Goal: Task Accomplishment & Management: Manage account settings

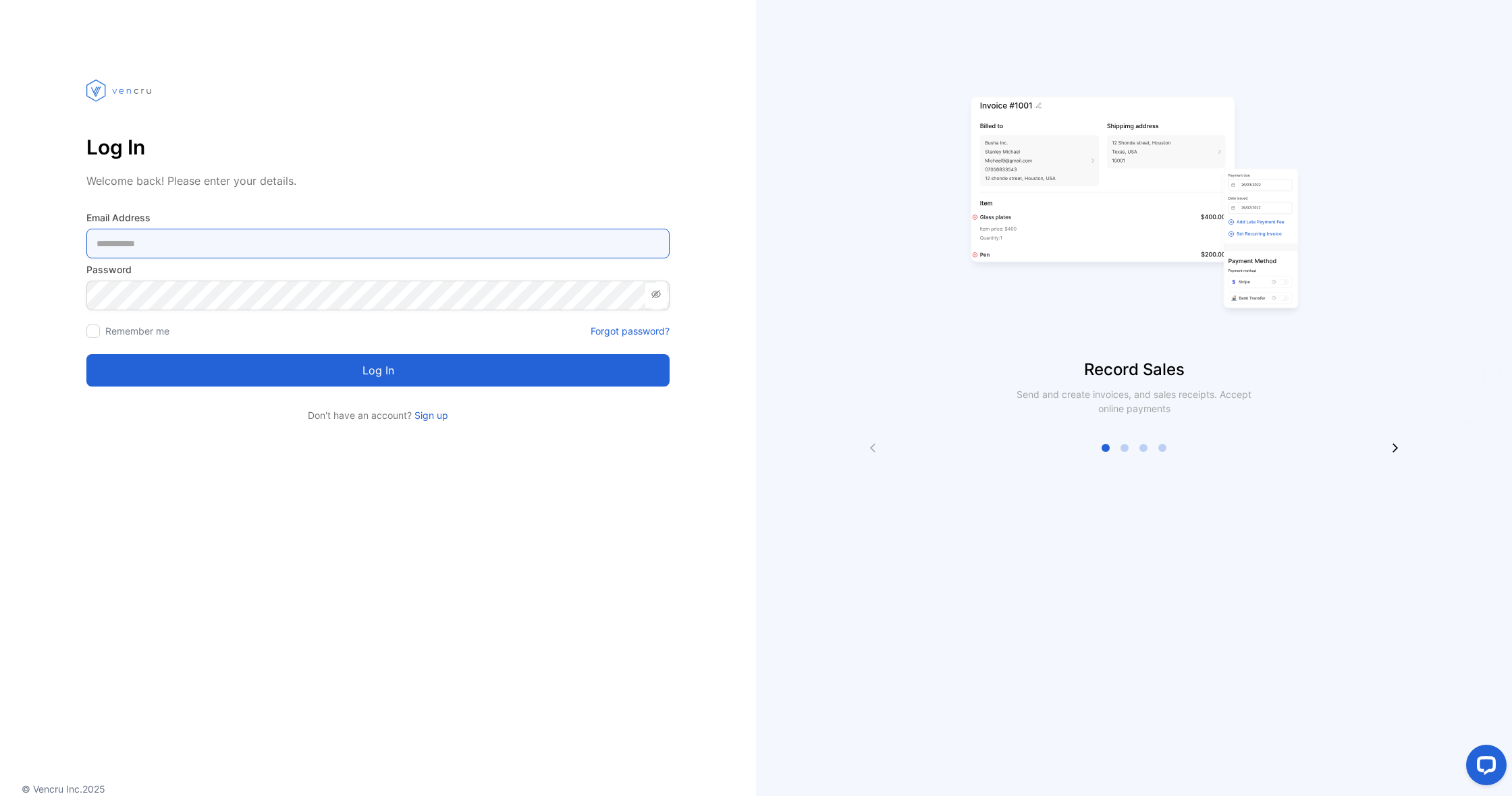
type Address-inputemail "**********"
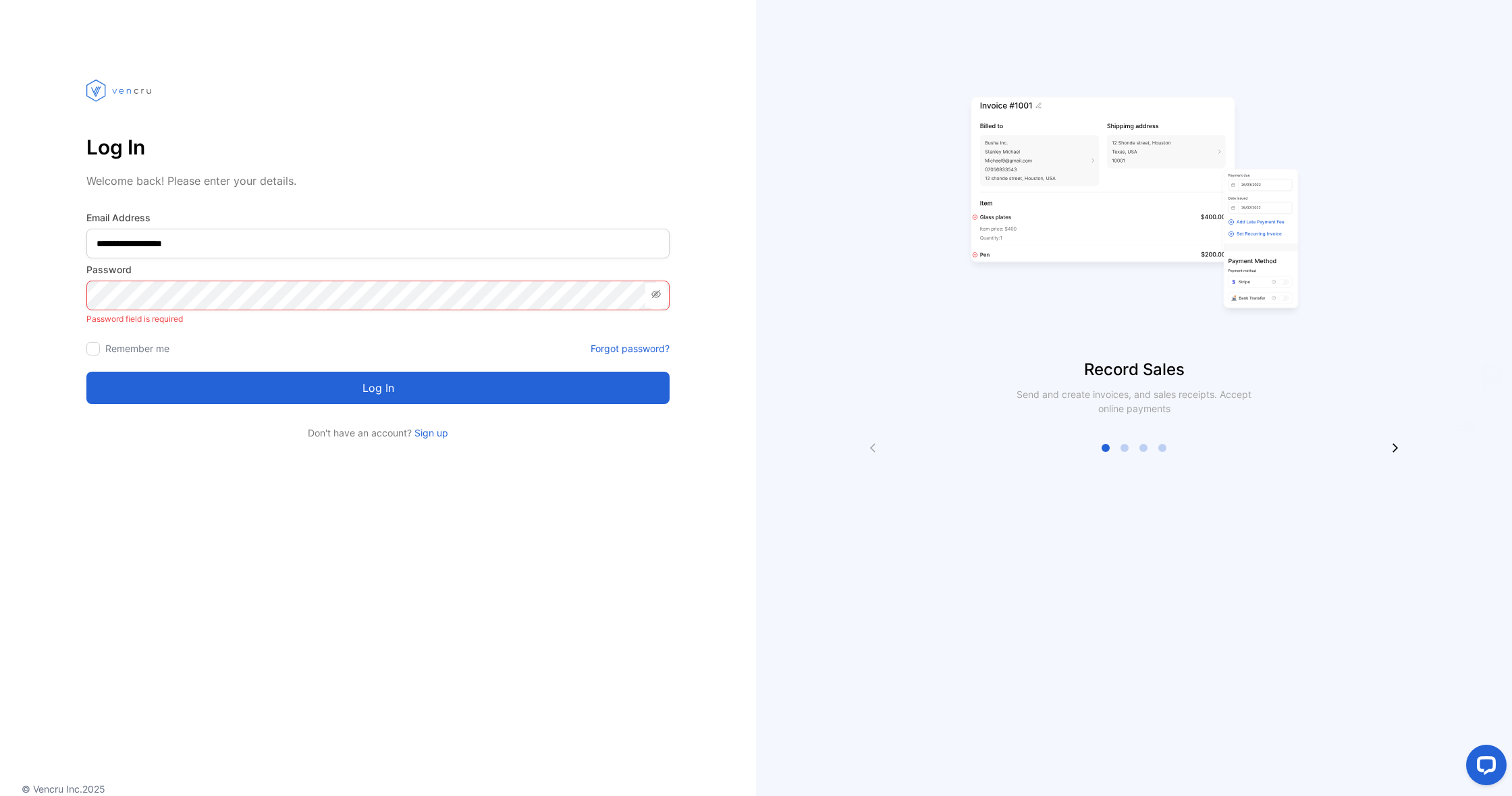
click at [378, 372] on button "Log in" at bounding box center [378, 388] width 583 height 32
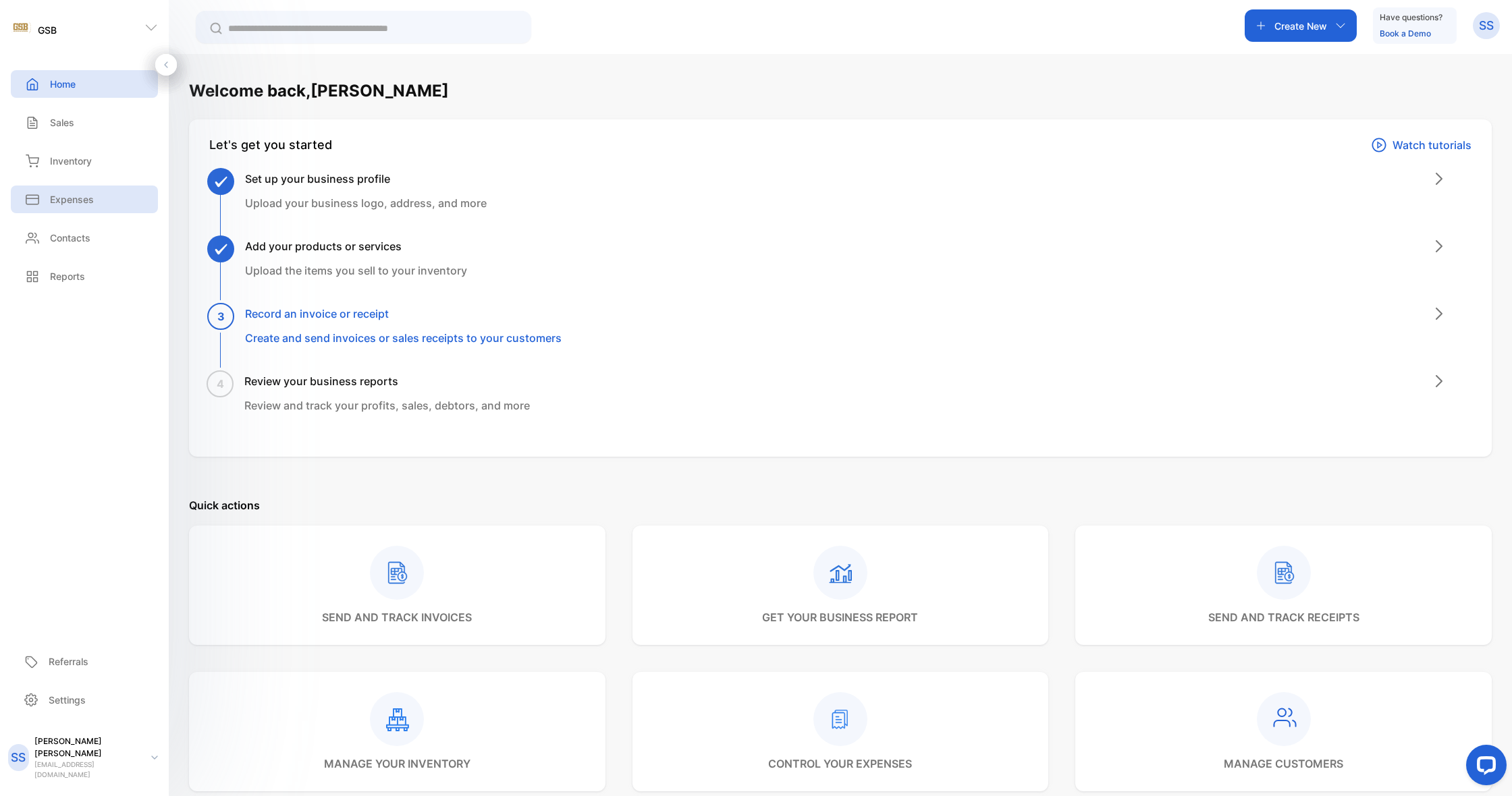
click at [64, 188] on div "Expenses" at bounding box center [84, 199] width 147 height 28
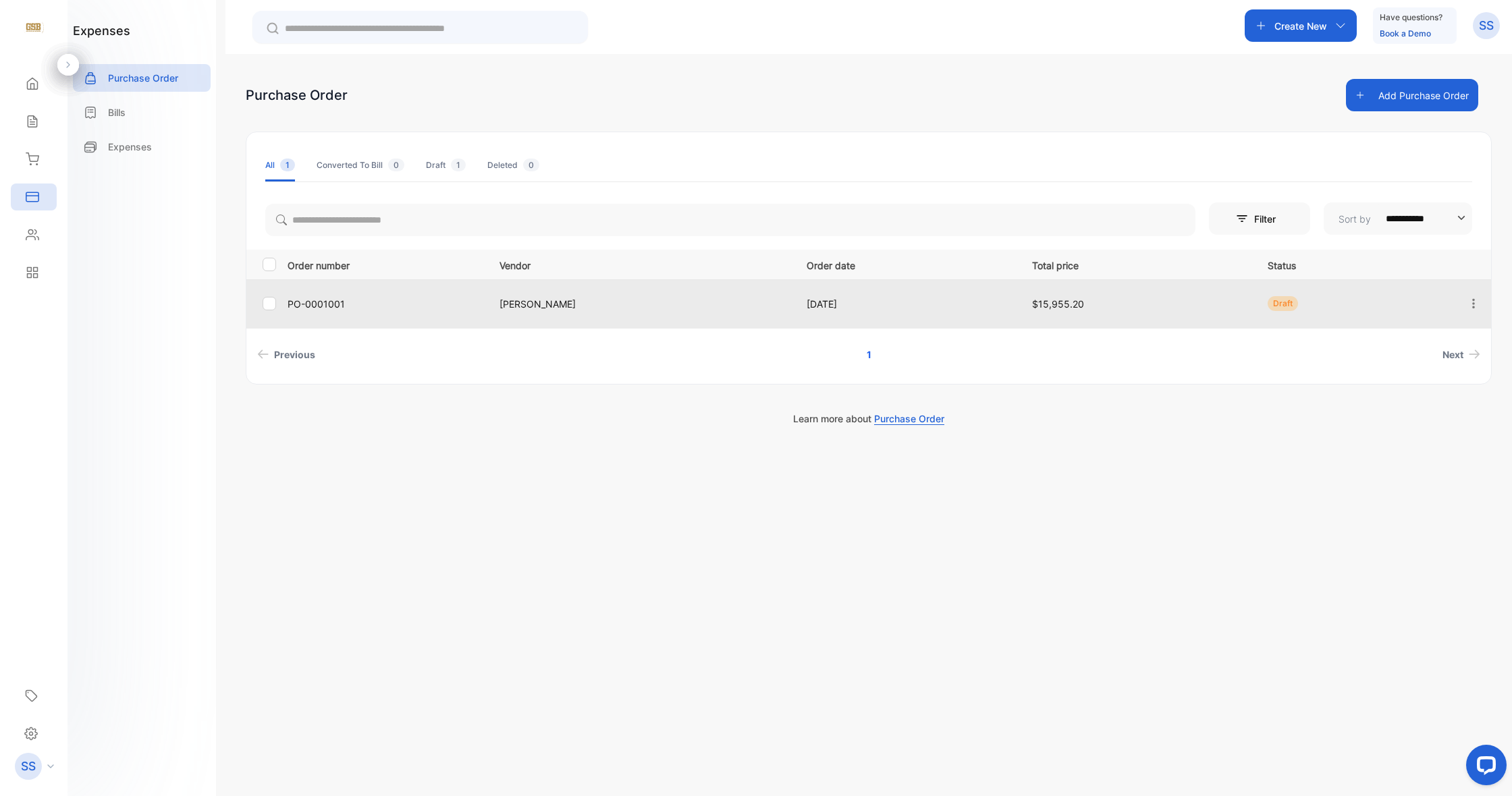
click at [1470, 306] on icon "button" at bounding box center [1473, 303] width 12 height 12
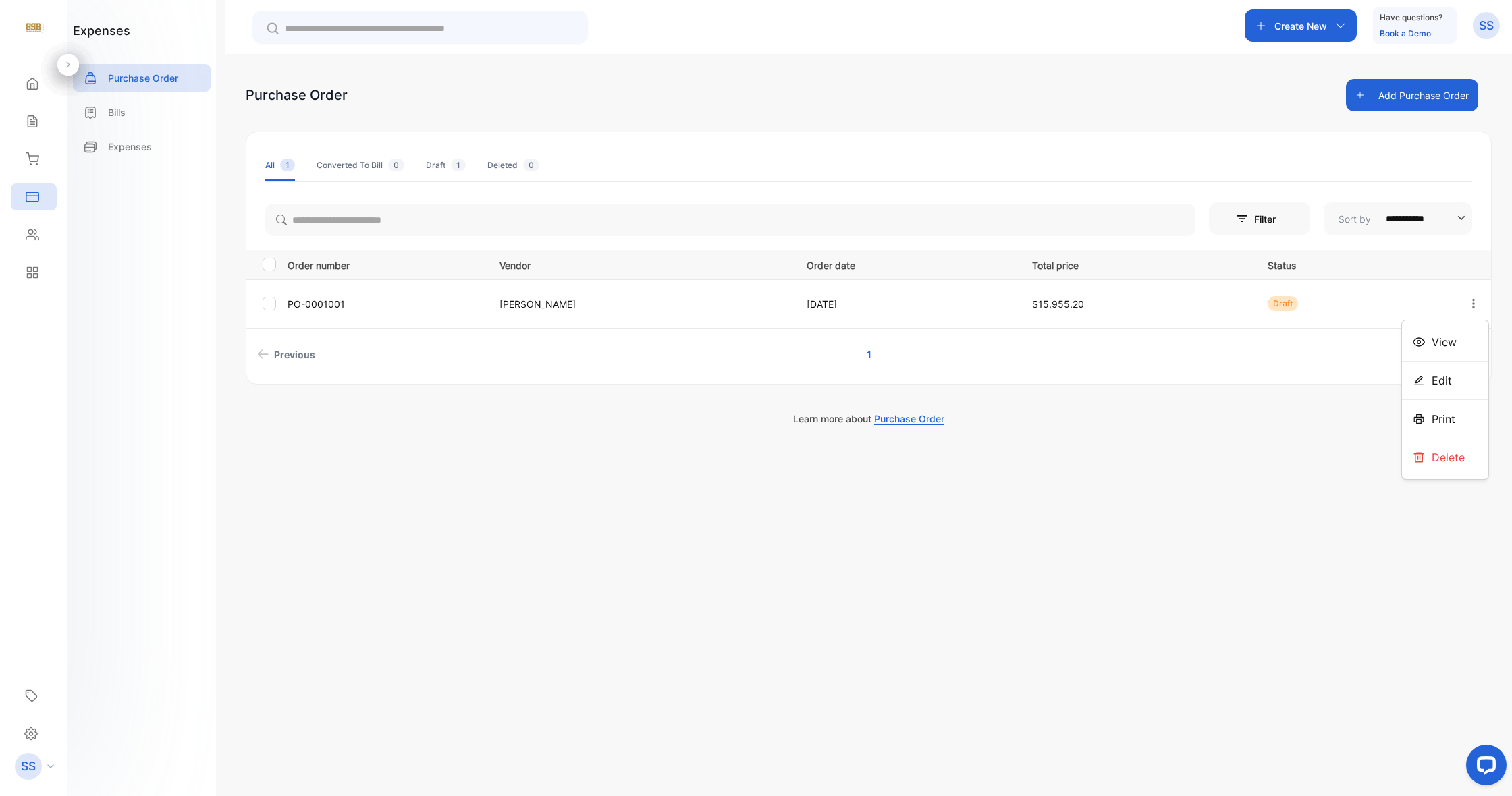
click at [1142, 455] on div "**********" at bounding box center [868, 452] width 1286 height 796
click at [1480, 32] on p "SS" at bounding box center [1486, 26] width 15 height 18
click at [32, 739] on icon at bounding box center [31, 733] width 12 height 12
click at [29, 738] on icon at bounding box center [31, 733] width 12 height 12
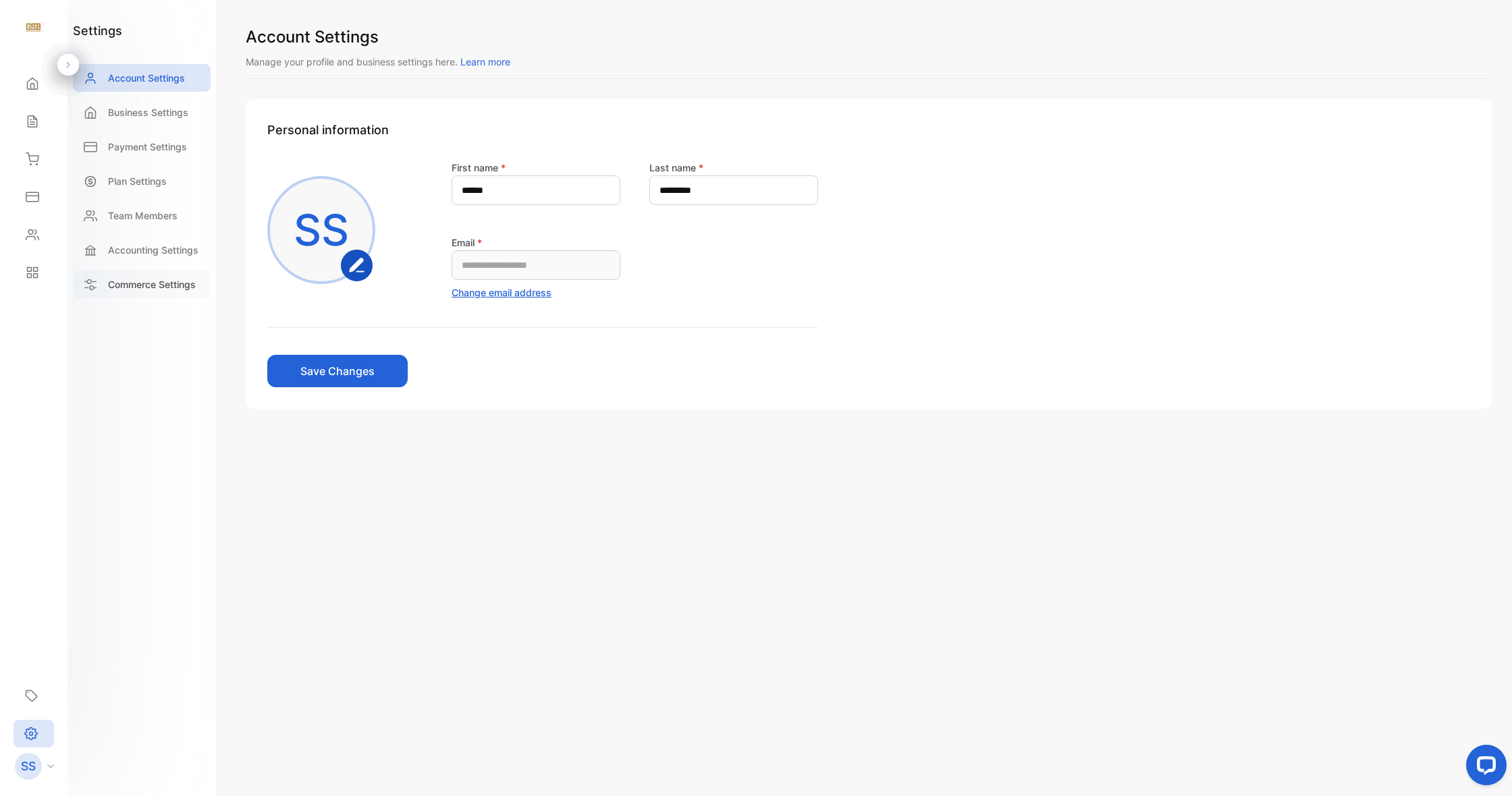
click at [157, 284] on p "Commerce Settings" at bounding box center [152, 284] width 88 height 14
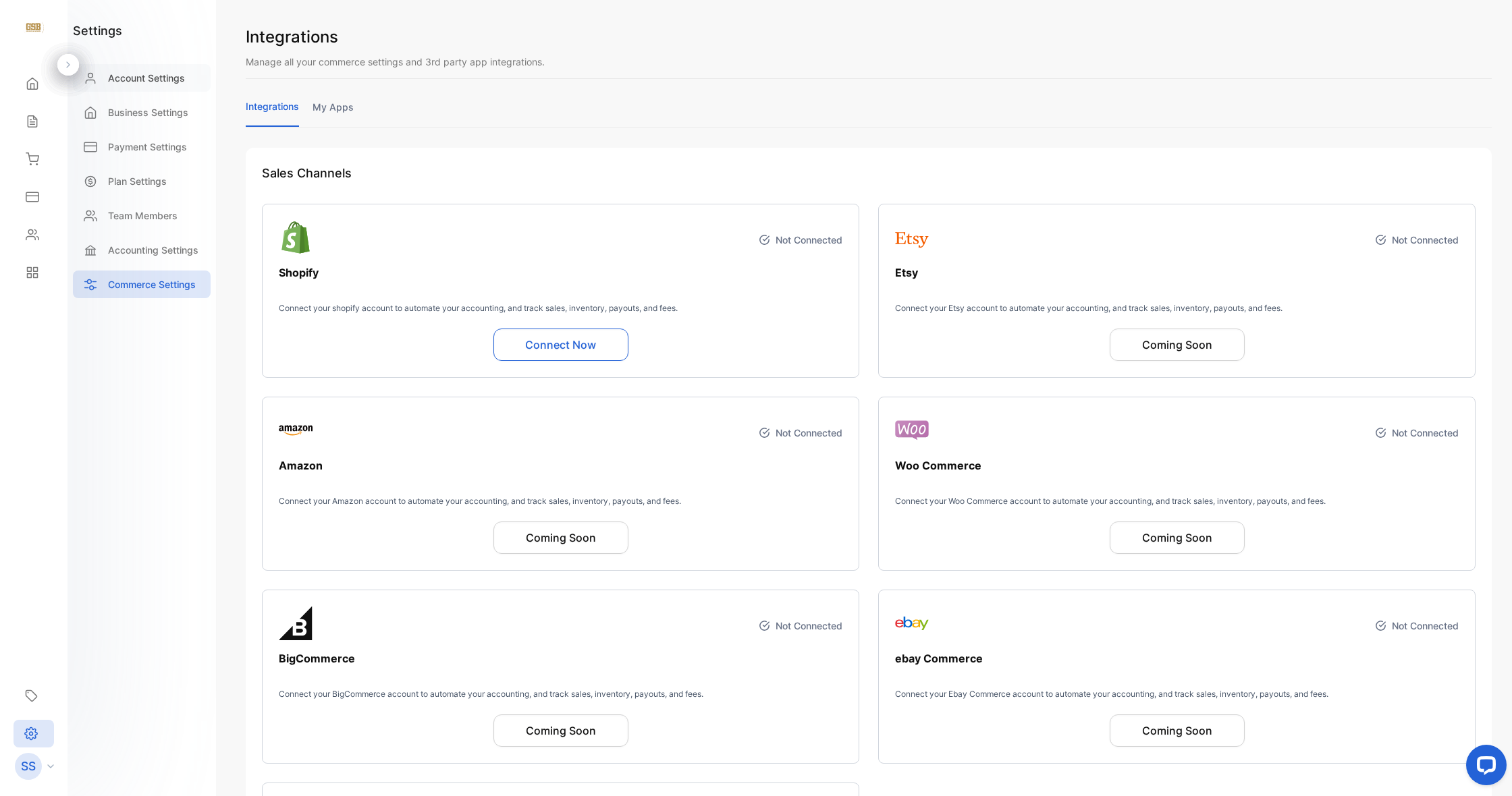
click at [161, 77] on p "Account Settings" at bounding box center [146, 78] width 77 height 14
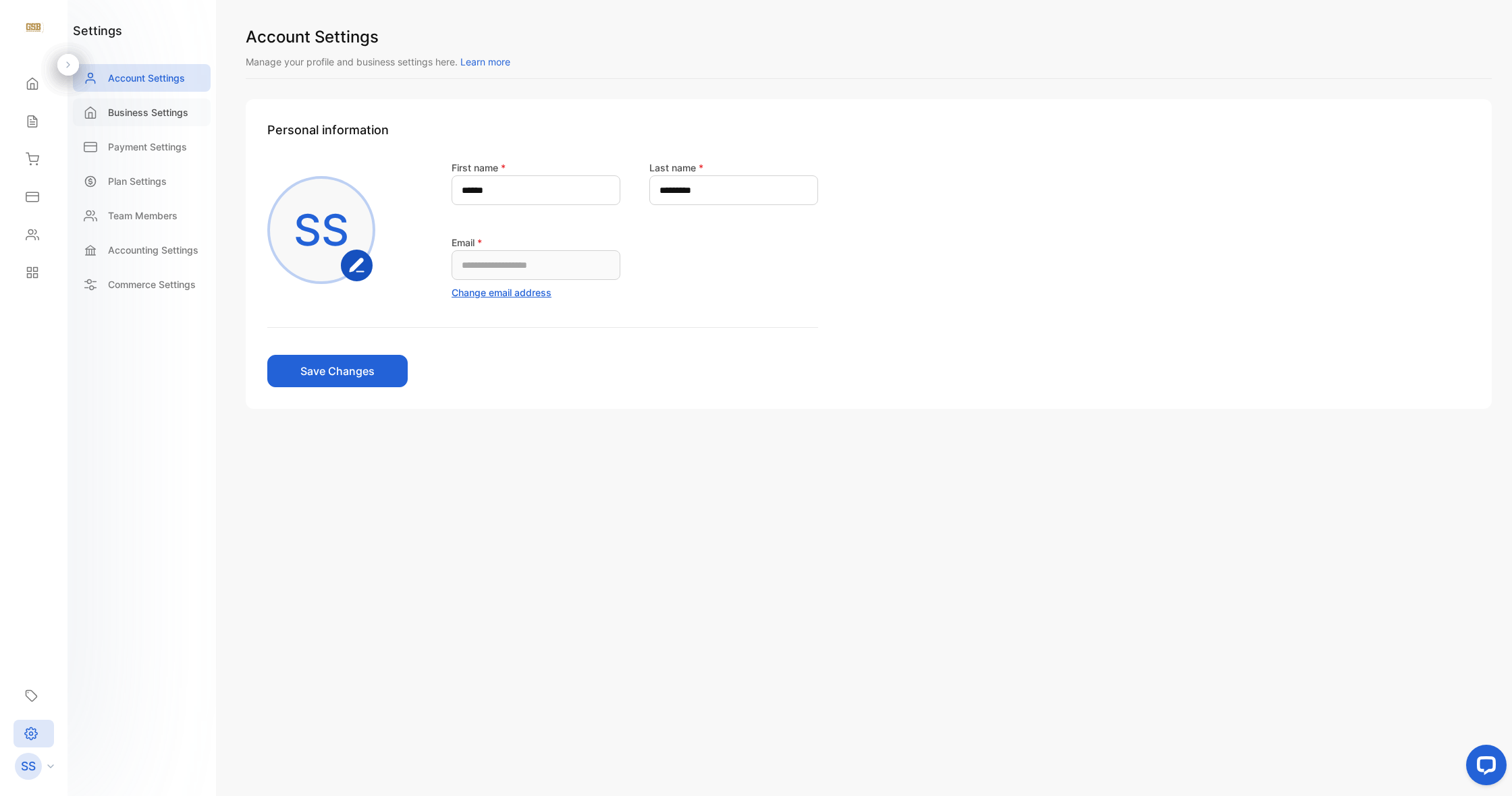
click at [161, 117] on p "Business Settings" at bounding box center [148, 112] width 81 height 14
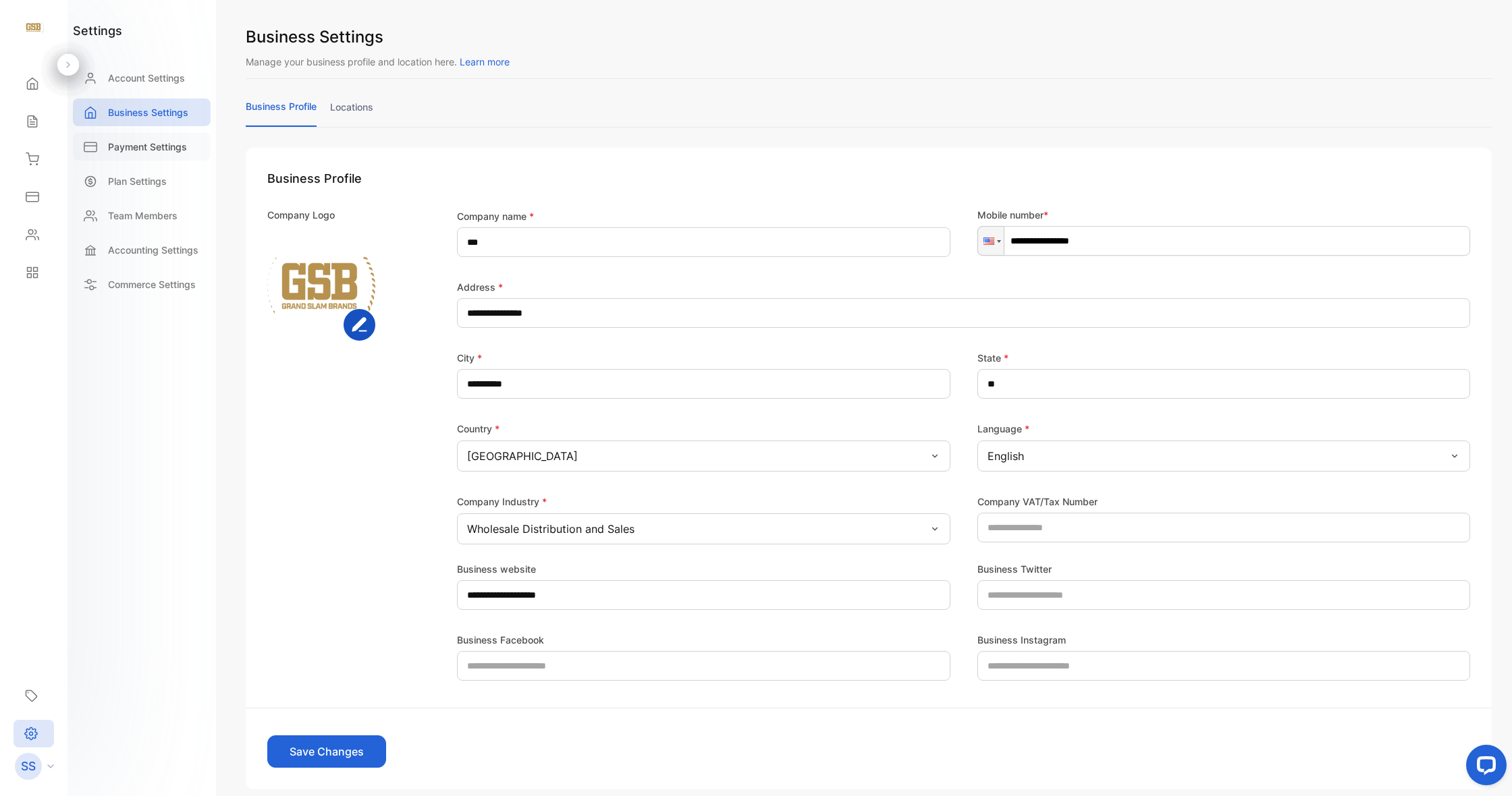
click at [147, 144] on p "Payment Settings" at bounding box center [147, 147] width 79 height 14
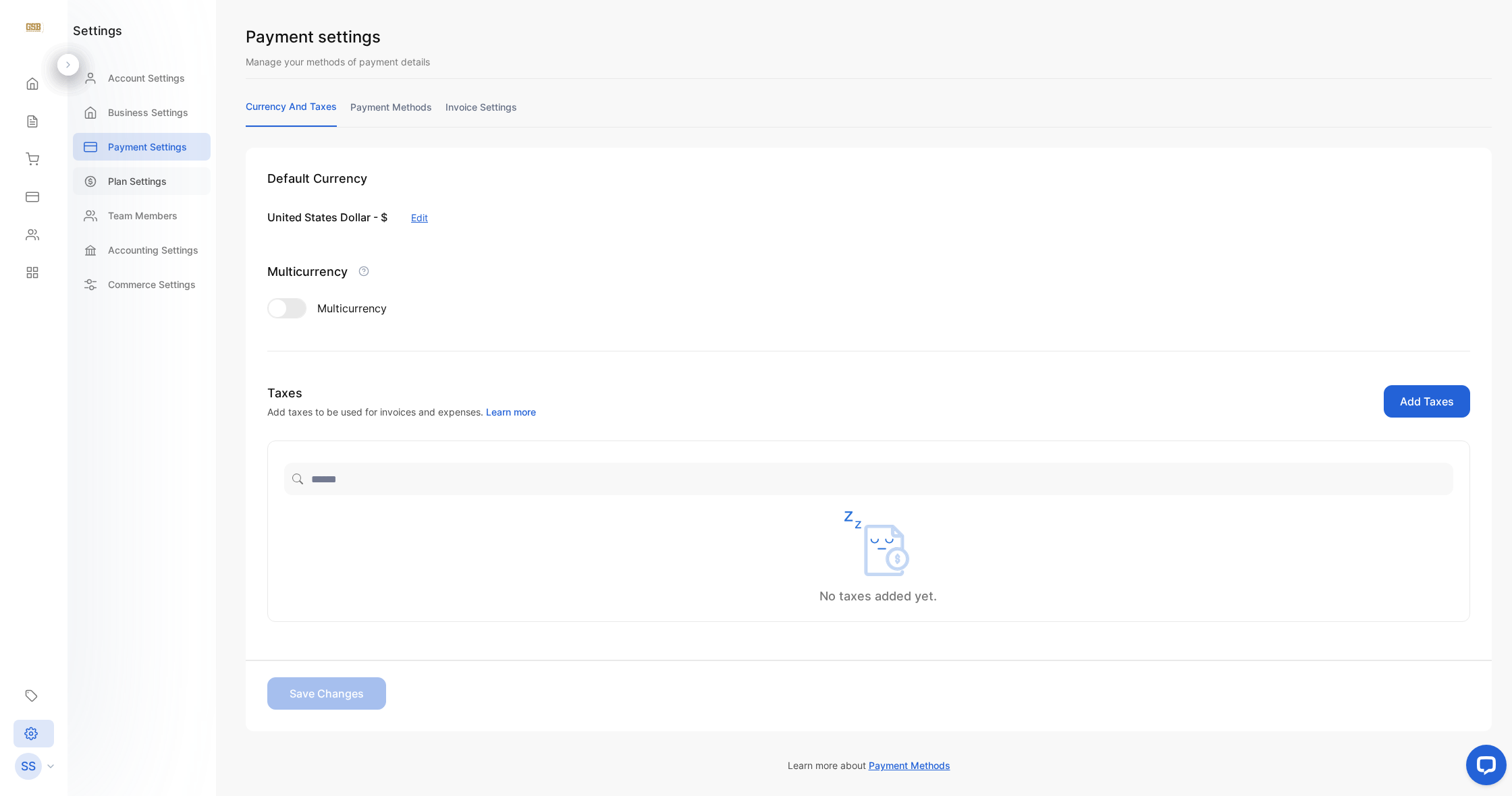
click at [151, 177] on p "Plan Settings" at bounding box center [137, 180] width 59 height 14
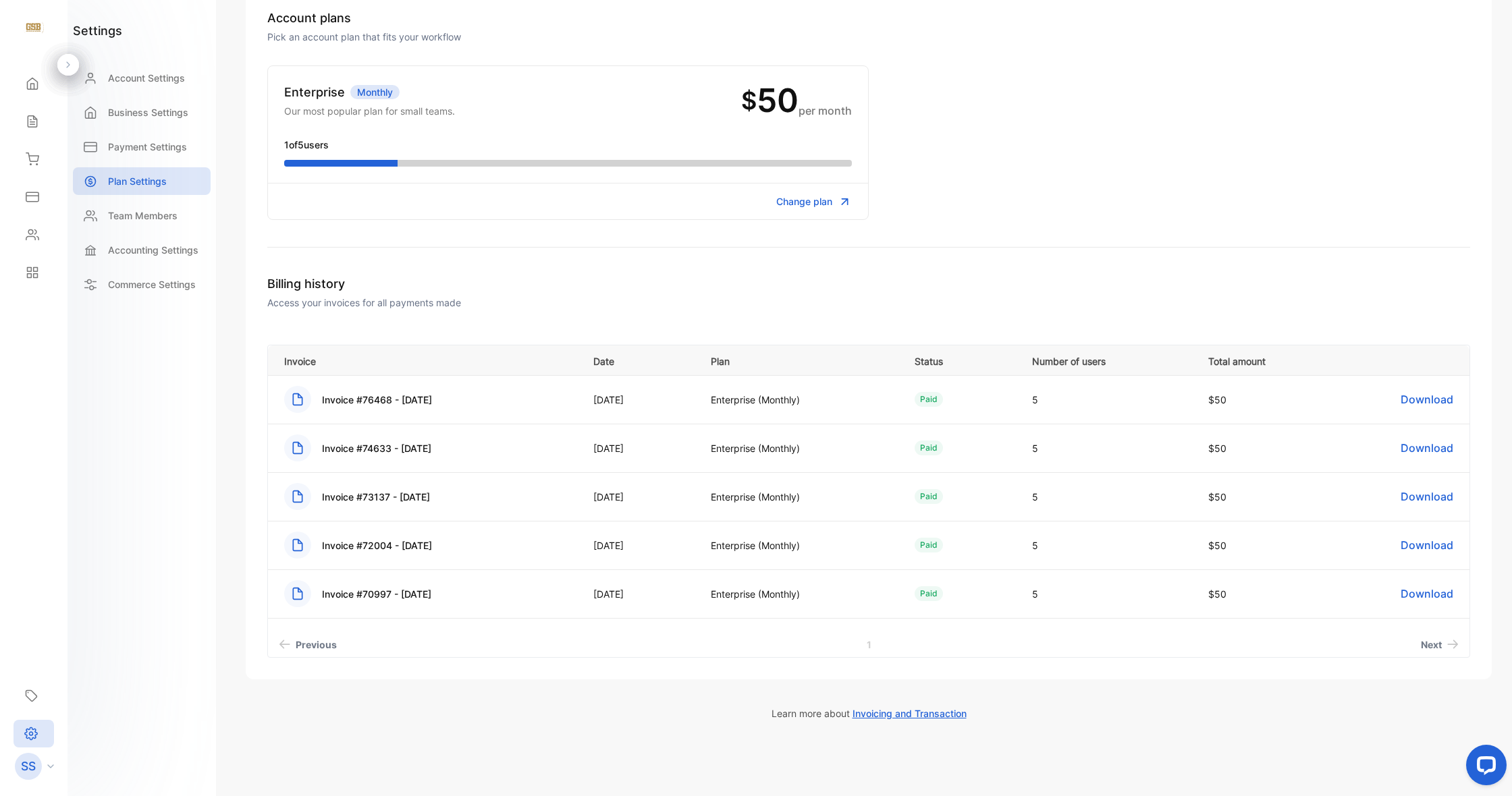
scroll to position [112, 0]
click at [815, 198] on span "Change plan" at bounding box center [804, 201] width 56 height 14
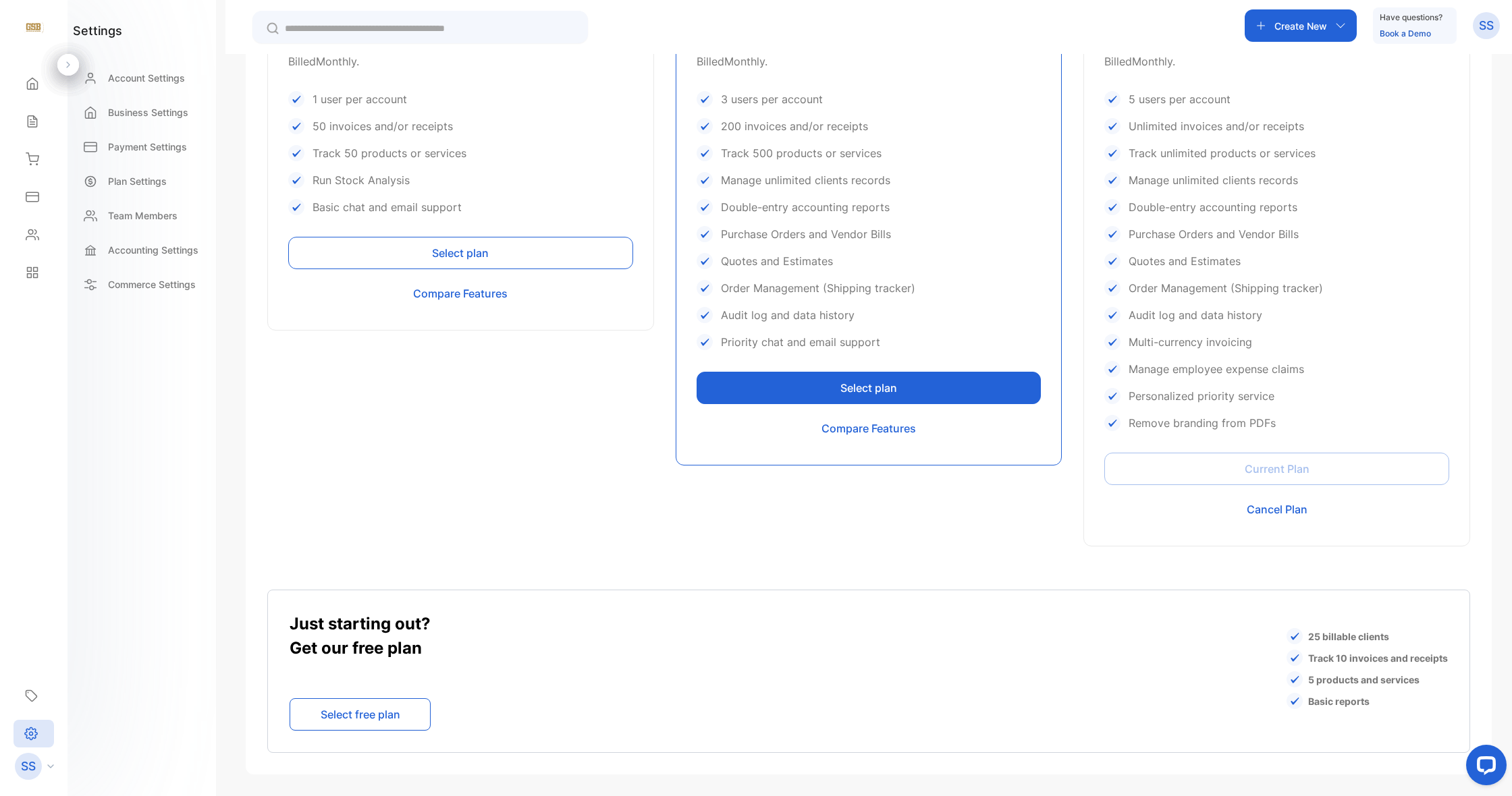
scroll to position [495, 0]
click at [1261, 509] on button "Cancel Plan" at bounding box center [1277, 509] width 345 height 32
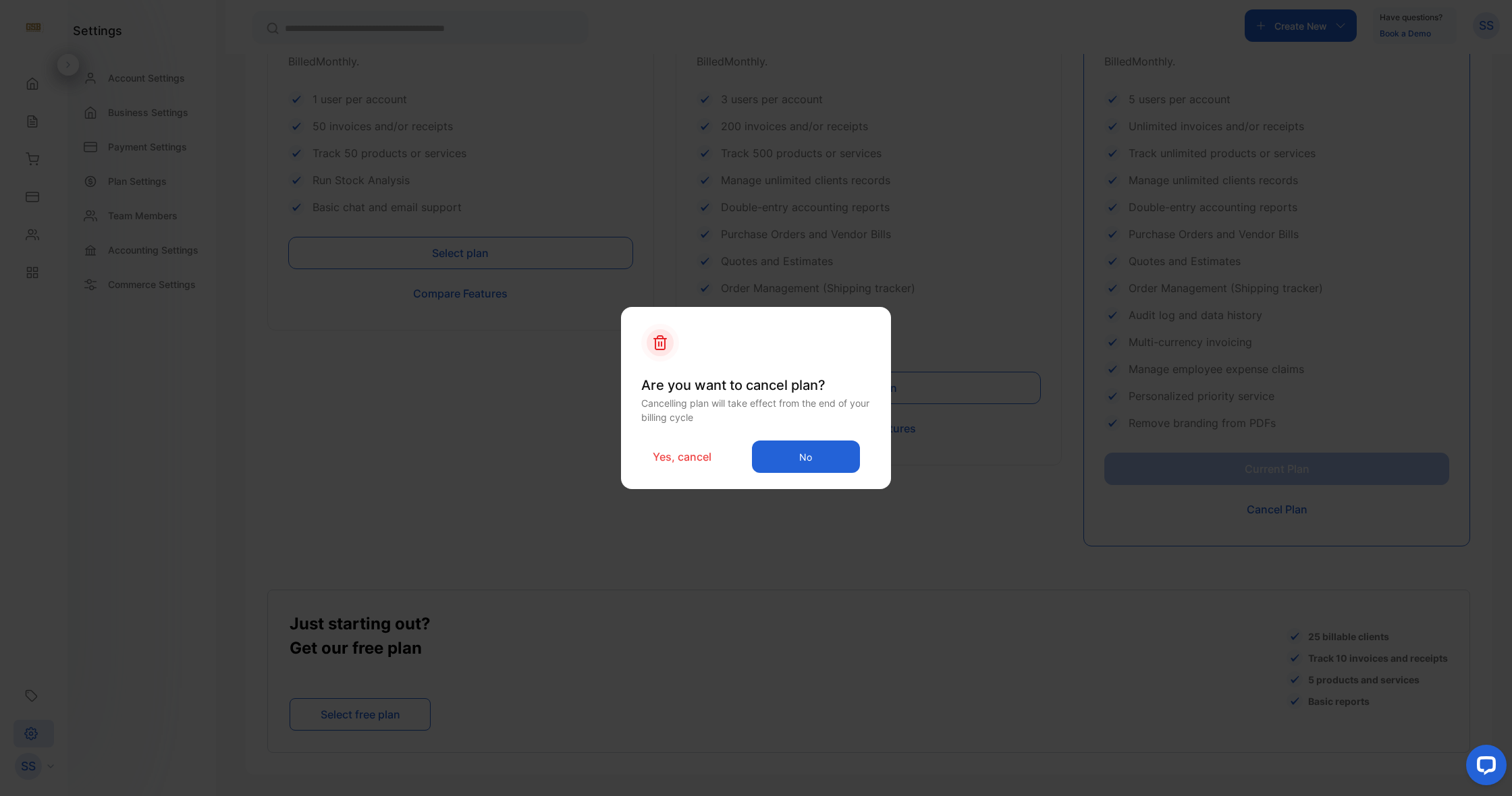
click at [678, 458] on p "Yes, cancel" at bounding box center [682, 457] width 59 height 16
